Goal: Task Accomplishment & Management: Manage account settings

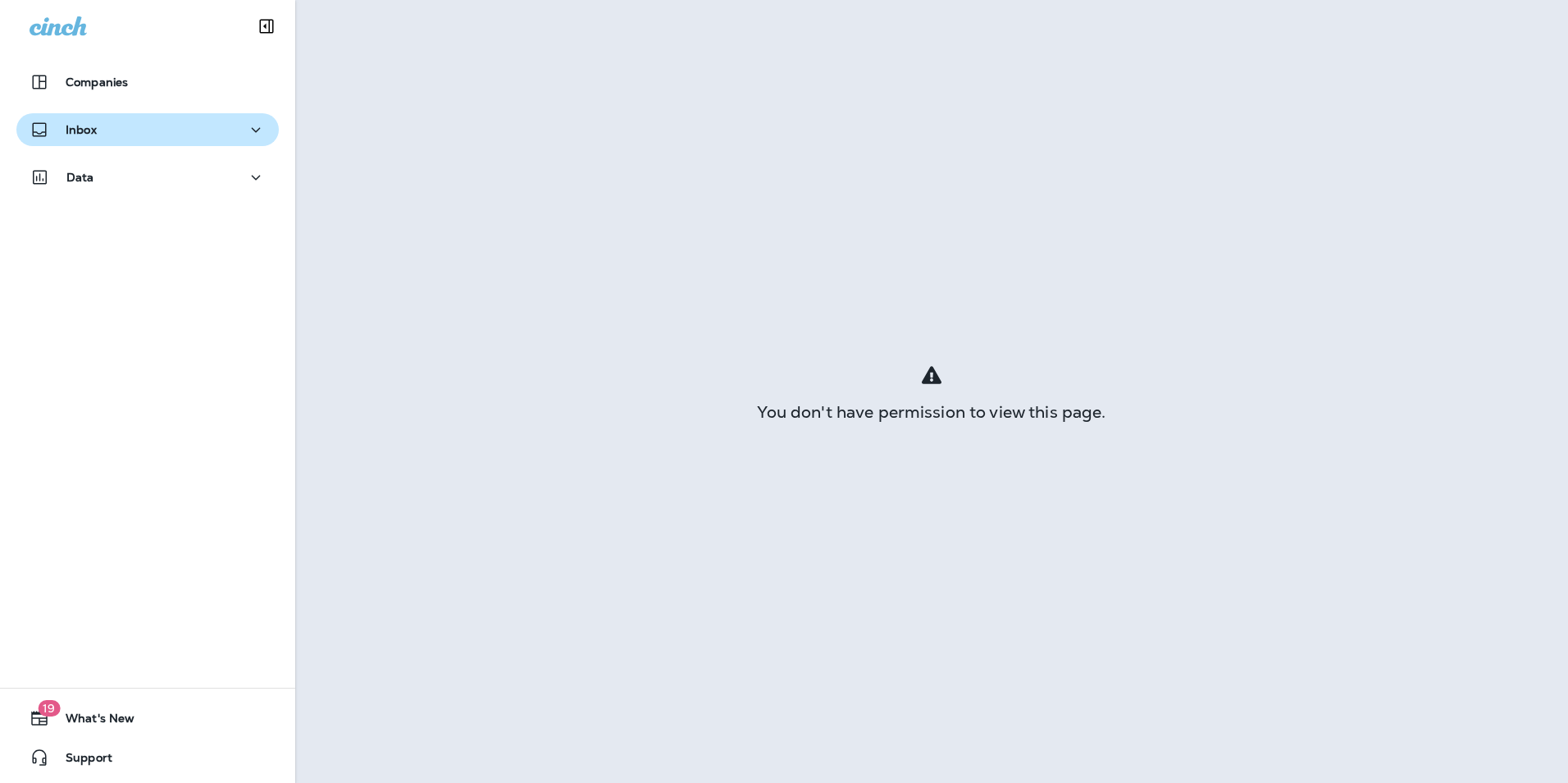
click at [172, 146] on div "Inbox" at bounding box center [147, 134] width 295 height 41
click at [177, 134] on div "Inbox" at bounding box center [147, 130] width 236 height 20
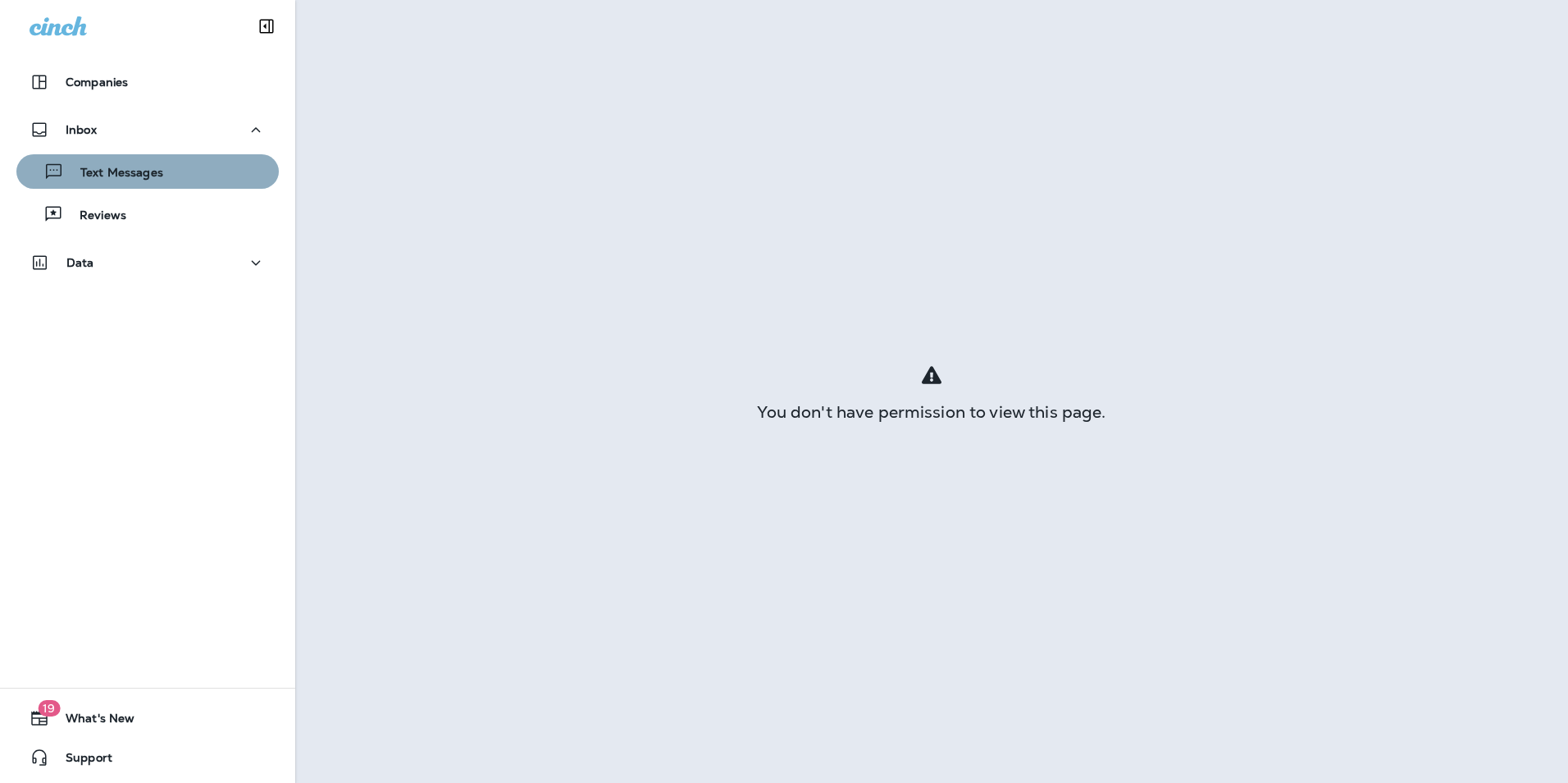
click at [173, 179] on div "Text Messages" at bounding box center [147, 171] width 249 height 24
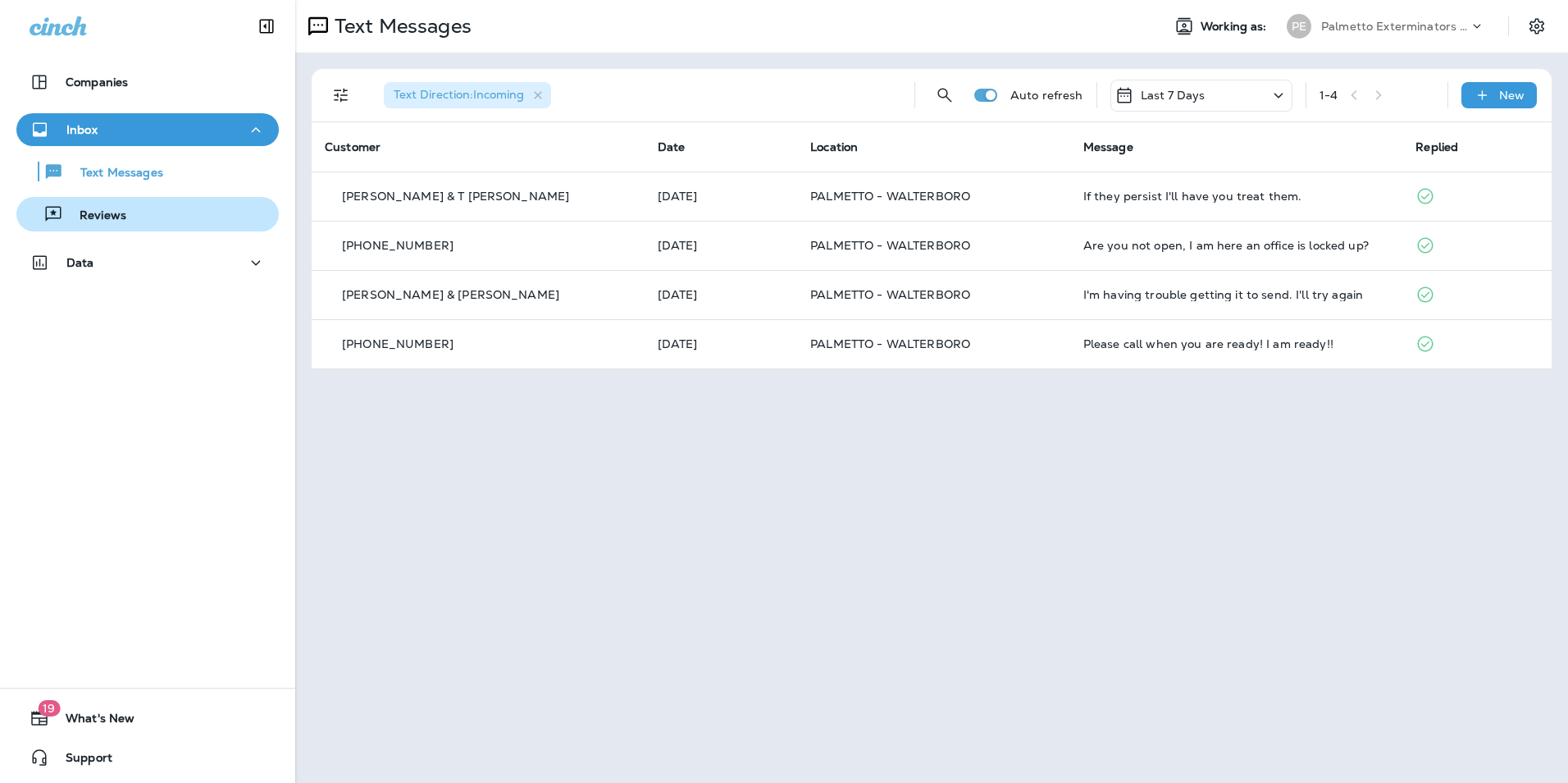
click at [155, 217] on div "Reviews" at bounding box center [147, 213] width 249 height 24
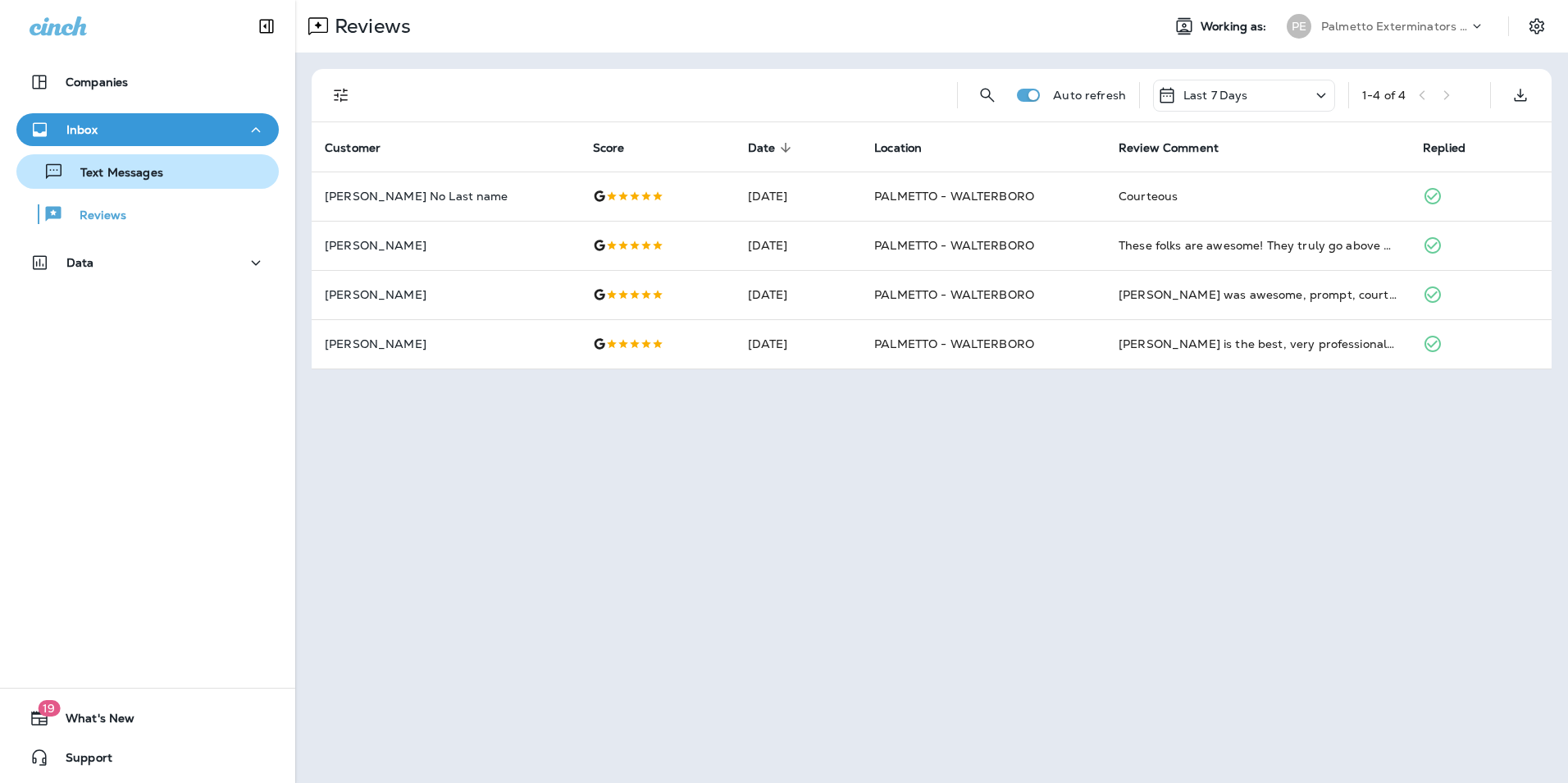
click at [144, 187] on button "Text Messages" at bounding box center [147, 172] width 262 height 35
